Goal: Task Accomplishment & Management: Manage account settings

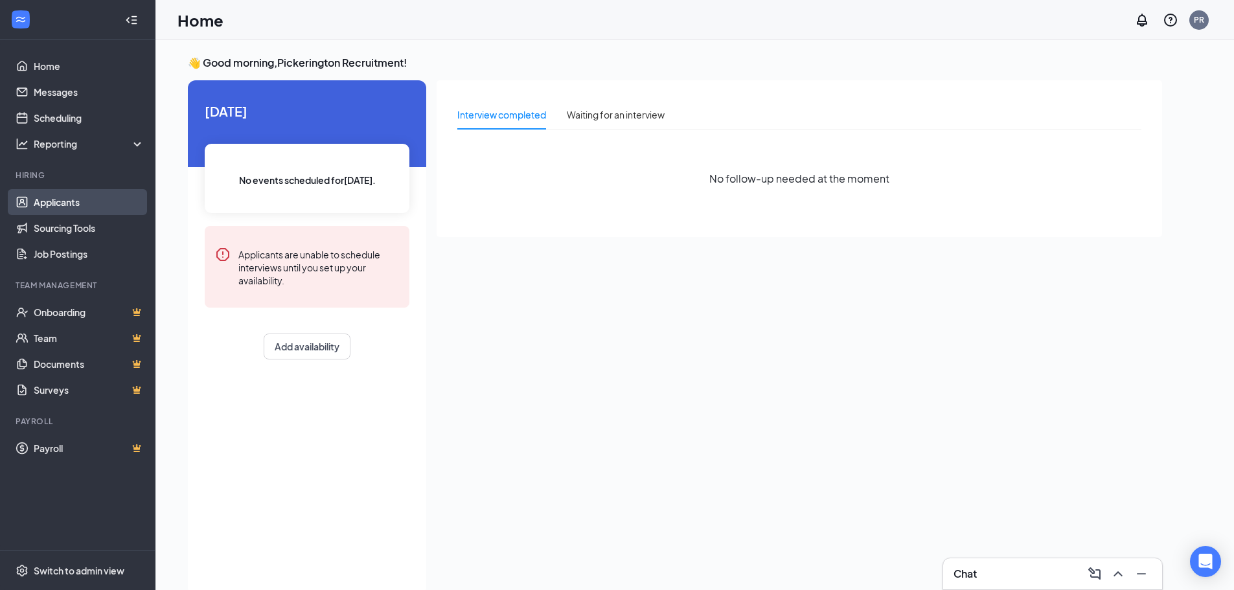
click at [73, 192] on link "Applicants" at bounding box center [89, 202] width 111 height 26
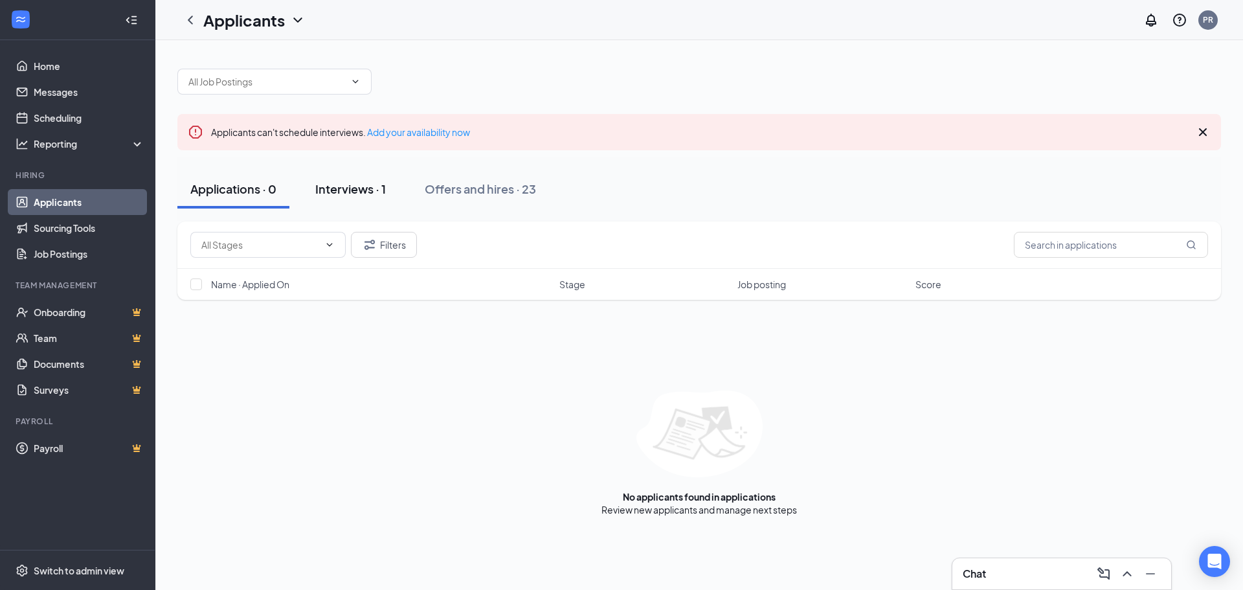
click at [339, 187] on div "Interviews · 1" at bounding box center [350, 189] width 71 height 16
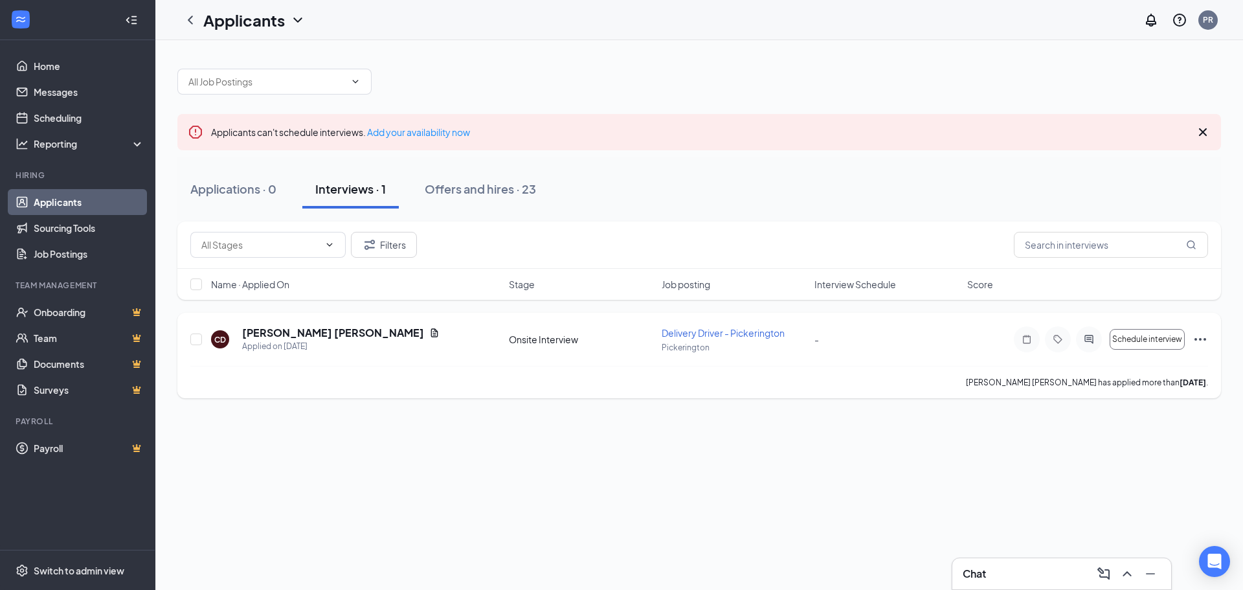
click at [1203, 341] on icon "Ellipses" at bounding box center [1201, 340] width 16 height 16
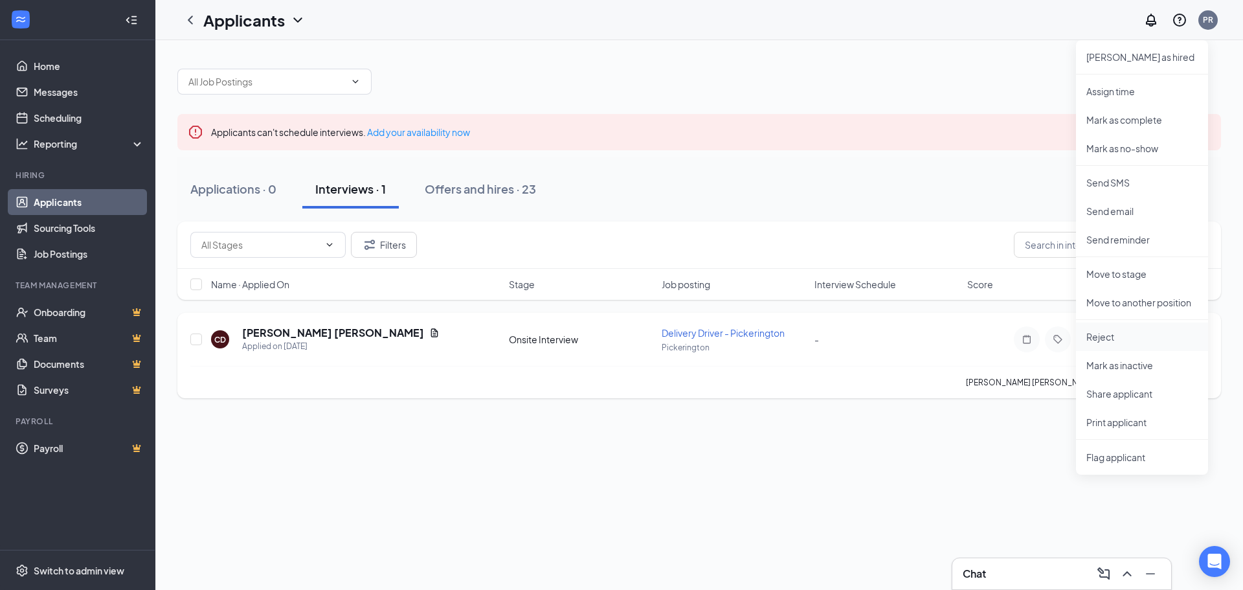
click at [1177, 335] on p "Reject" at bounding box center [1142, 336] width 111 height 13
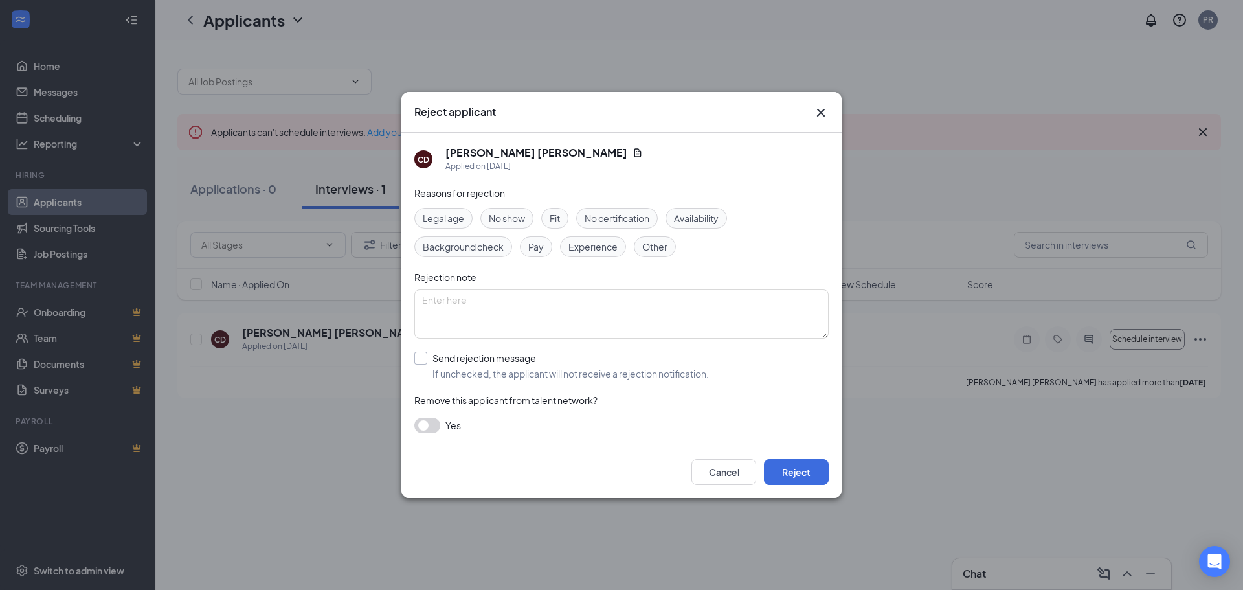
click at [506, 363] on input "Send rejection message If unchecked, the applicant will not receive a rejection…" at bounding box center [561, 366] width 295 height 28
checkbox input "true"
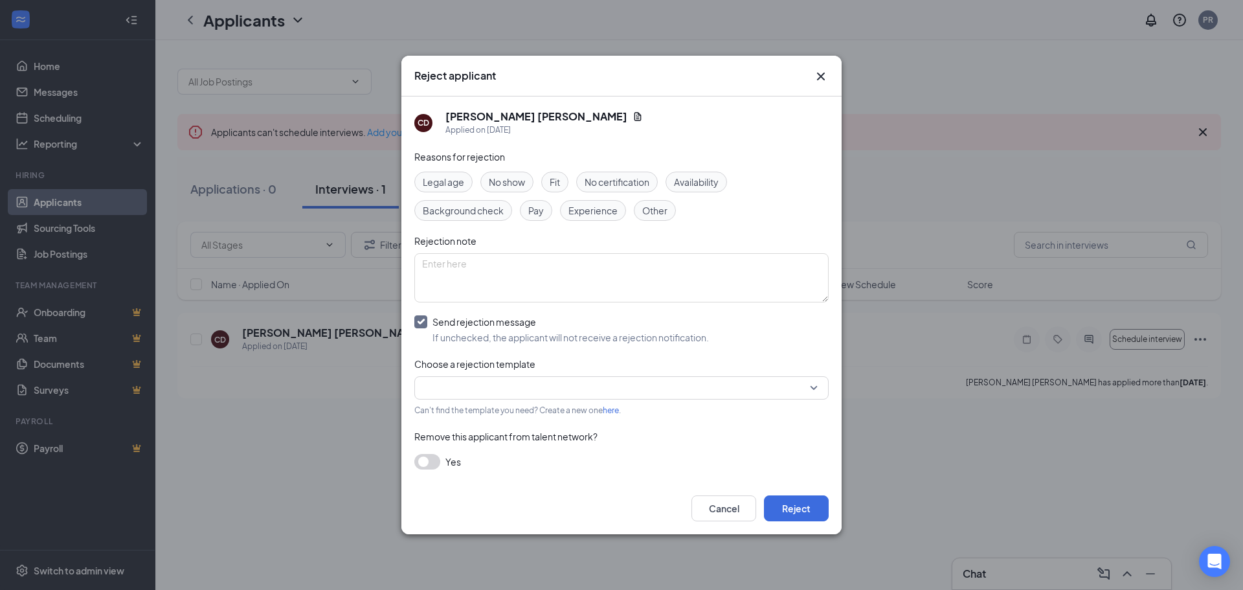
click at [499, 389] on input "search" at bounding box center [617, 388] width 390 height 22
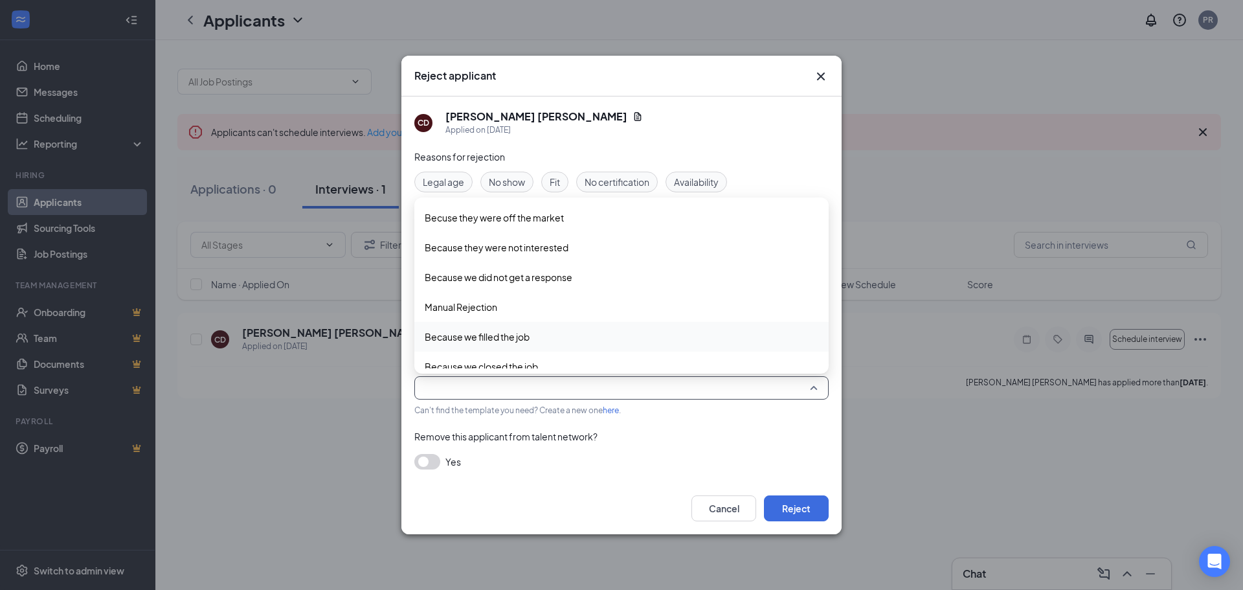
scroll to position [73, 0]
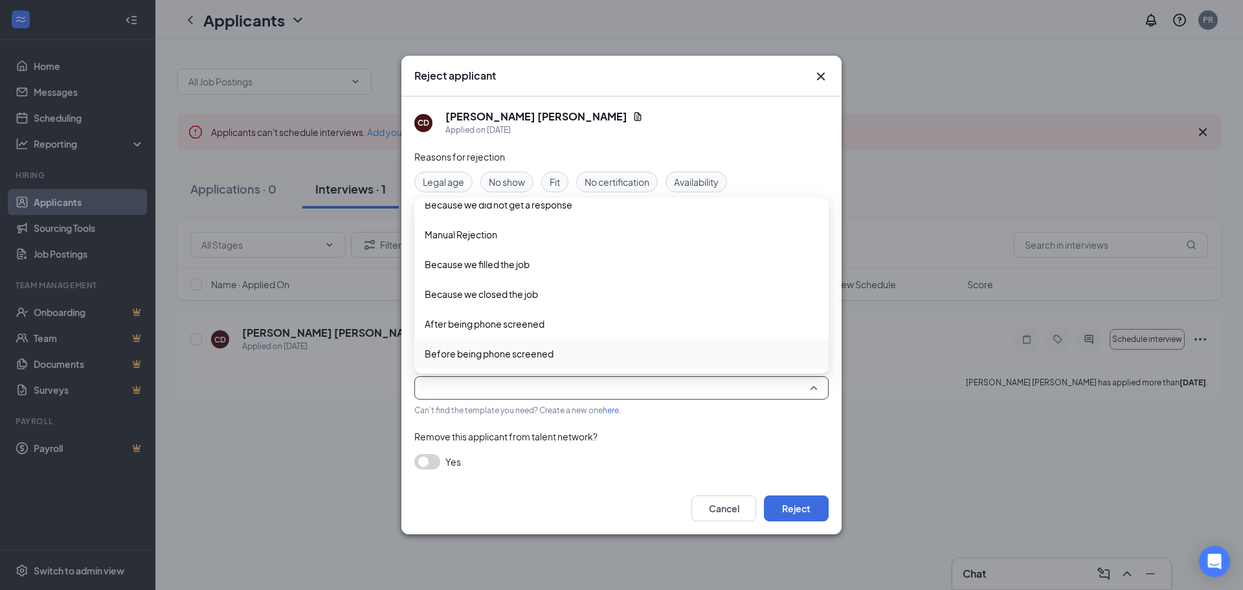
click at [516, 357] on span "Before being phone screened" at bounding box center [489, 353] width 129 height 14
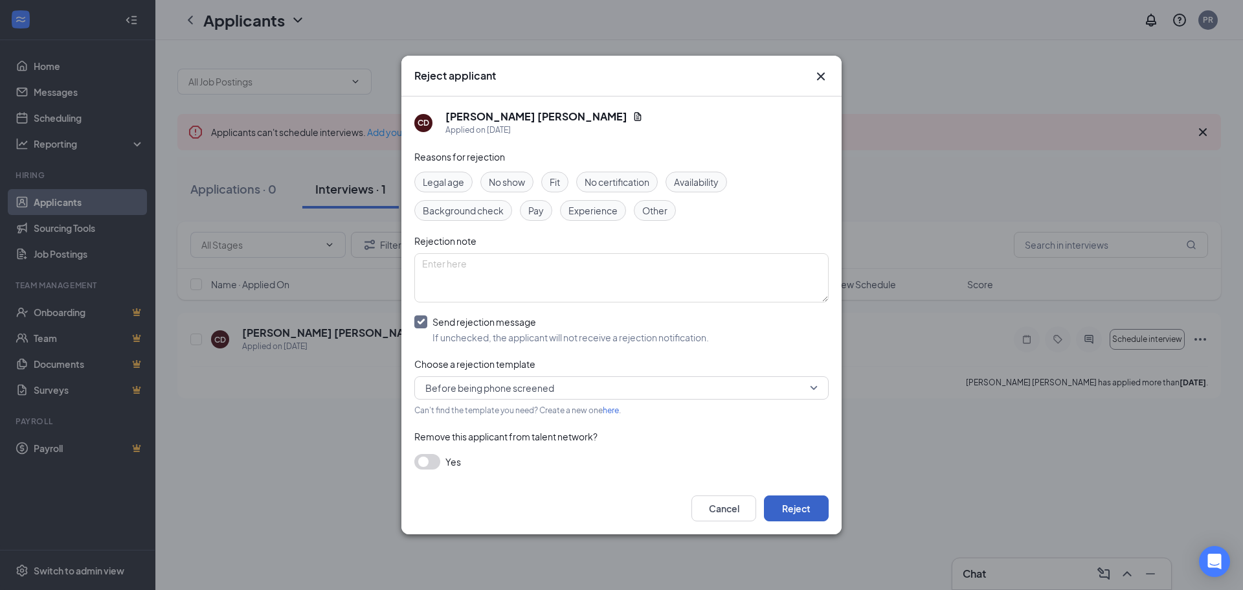
click at [802, 502] on button "Reject" at bounding box center [796, 508] width 65 height 26
